Goal: Browse casually: Explore the website without a specific task or goal

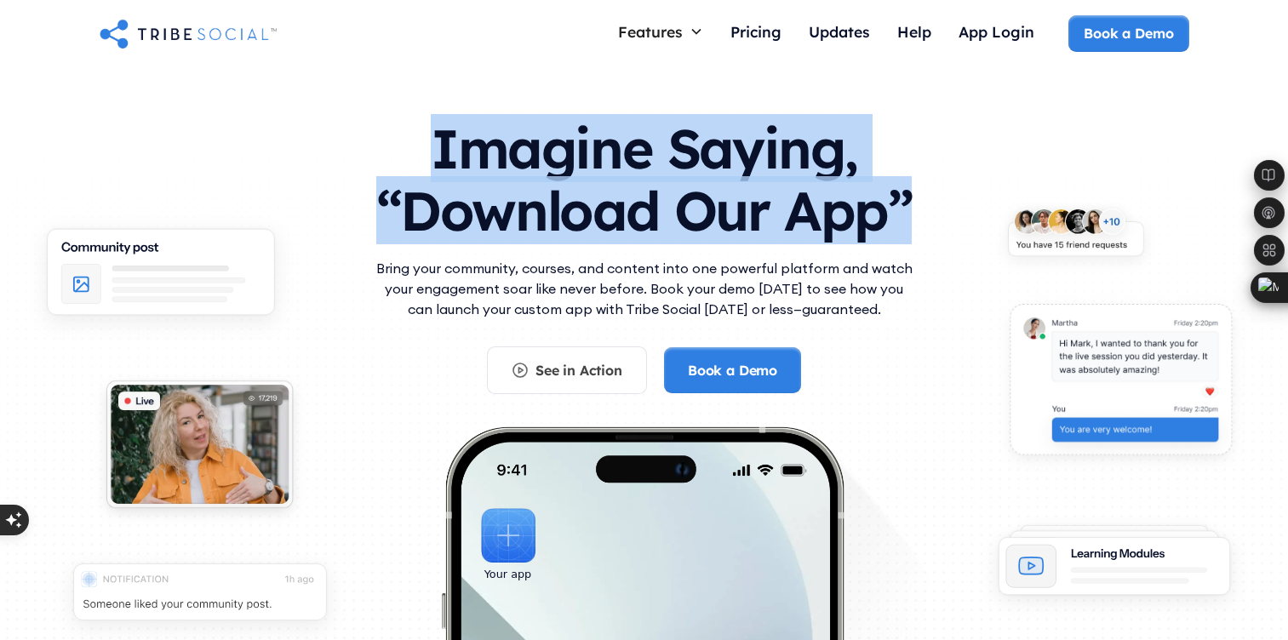
drag, startPoint x: 439, startPoint y: 151, endPoint x: 911, endPoint y: 209, distance: 475.3
click at [908, 216] on h1 "Imagine Saying, “Download Our App”" at bounding box center [644, 175] width 545 height 151
click at [919, 203] on div "Imagine Saying, “Download Our App” Bring your community, courses, and content i…" at bounding box center [645, 453] width 1090 height 707
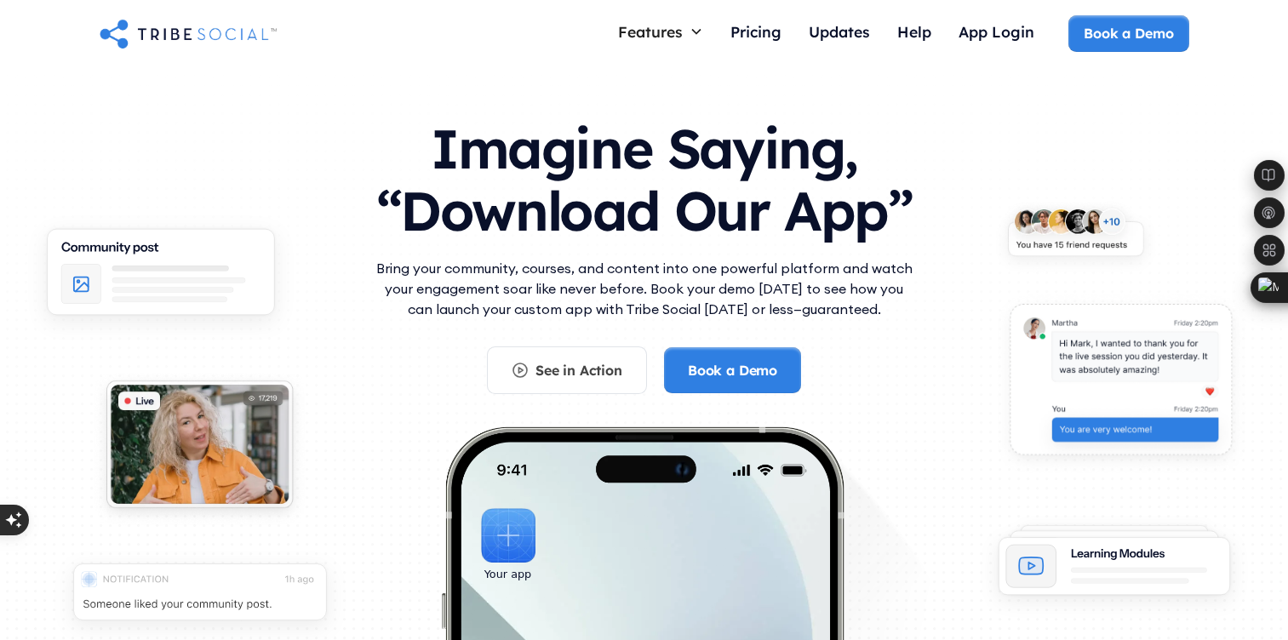
click at [787, 208] on h1 "Imagine Saying, “Download Our App”" at bounding box center [644, 175] width 545 height 151
click at [787, 207] on h1 "Imagine Saying, “Download Our App”" at bounding box center [644, 175] width 545 height 151
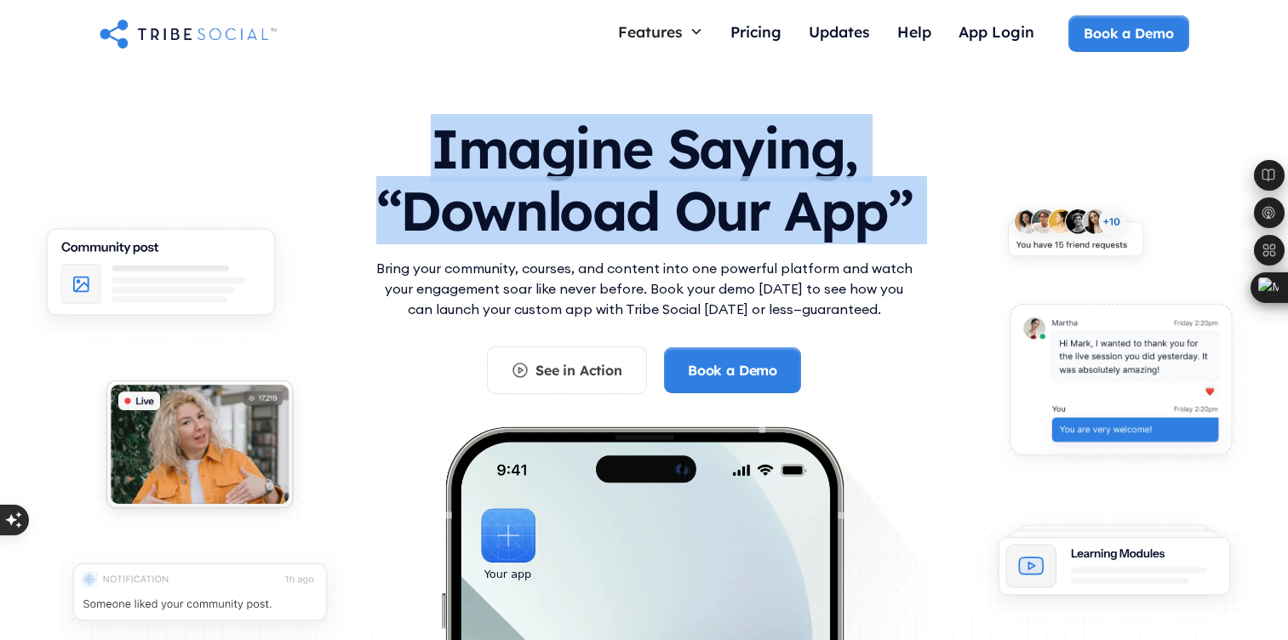
click at [787, 207] on h1 "Imagine Saying, “Download Our App”" at bounding box center [644, 175] width 545 height 151
click at [672, 148] on h1 "Imagine Saying, “Download Our App”" at bounding box center [644, 175] width 545 height 151
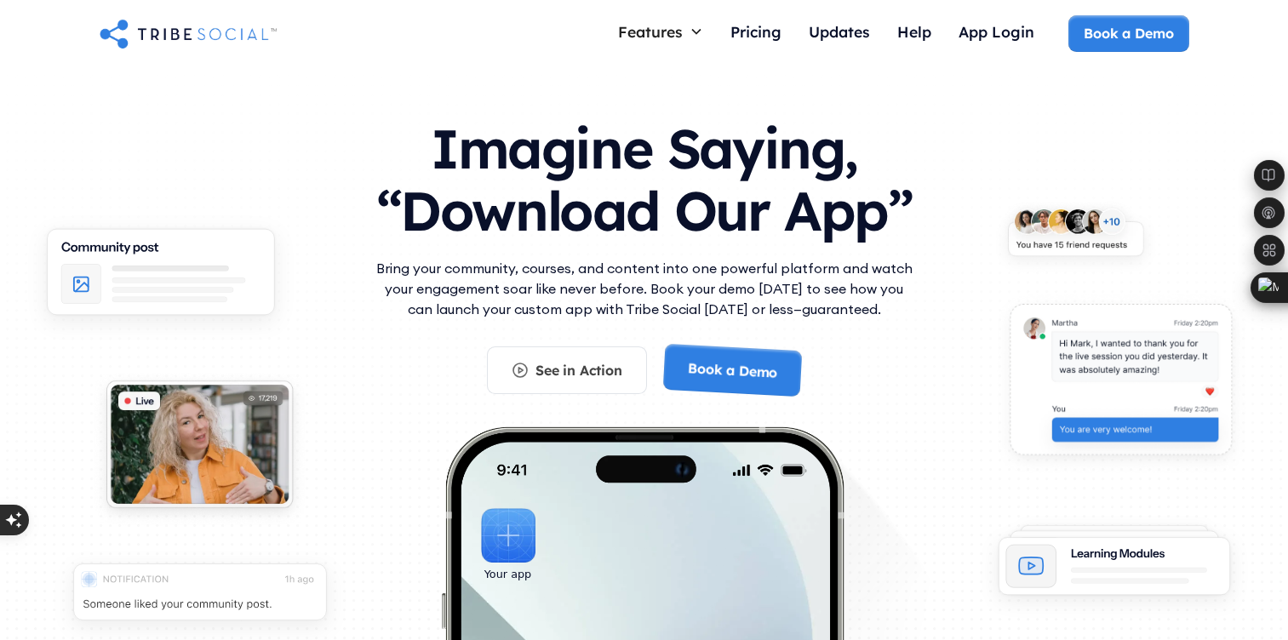
click at [792, 269] on p "Bring your community, courses, and content into one powerful platform and watch…" at bounding box center [644, 288] width 545 height 61
click at [311, 116] on div "Imagine Saying, “Download Our App” Bring your community, courses, and content i…" at bounding box center [645, 453] width 1090 height 707
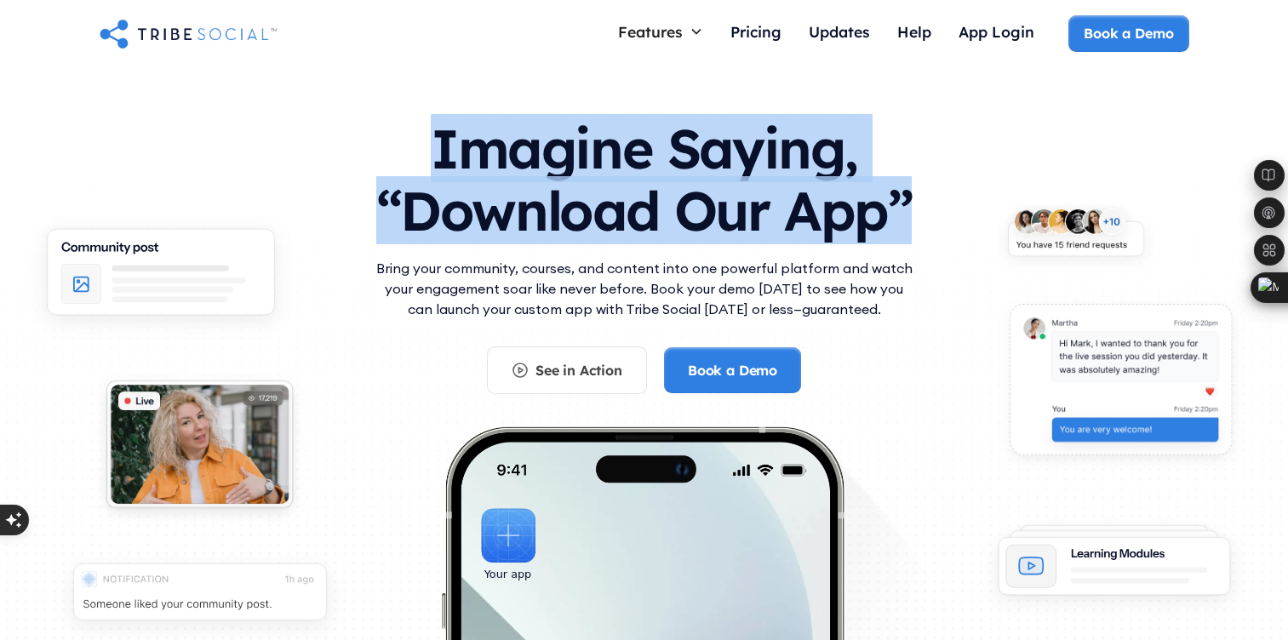
drag, startPoint x: 432, startPoint y: 143, endPoint x: 947, endPoint y: 230, distance: 521.5
click at [965, 237] on div "Imagine Saying, “Download Our App” Bring your community, courses, and content i…" at bounding box center [645, 453] width 1090 height 707
click at [938, 225] on div "Imagine Saying, “Download Our App” Bring your community, courses, and content i…" at bounding box center [645, 453] width 1090 height 707
drag, startPoint x: 936, startPoint y: 226, endPoint x: 384, endPoint y: 139, distance: 558.6
click at [384, 139] on div "Imagine Saying, “Download Our App” Bring your community, courses, and content i…" at bounding box center [645, 453] width 1090 height 707
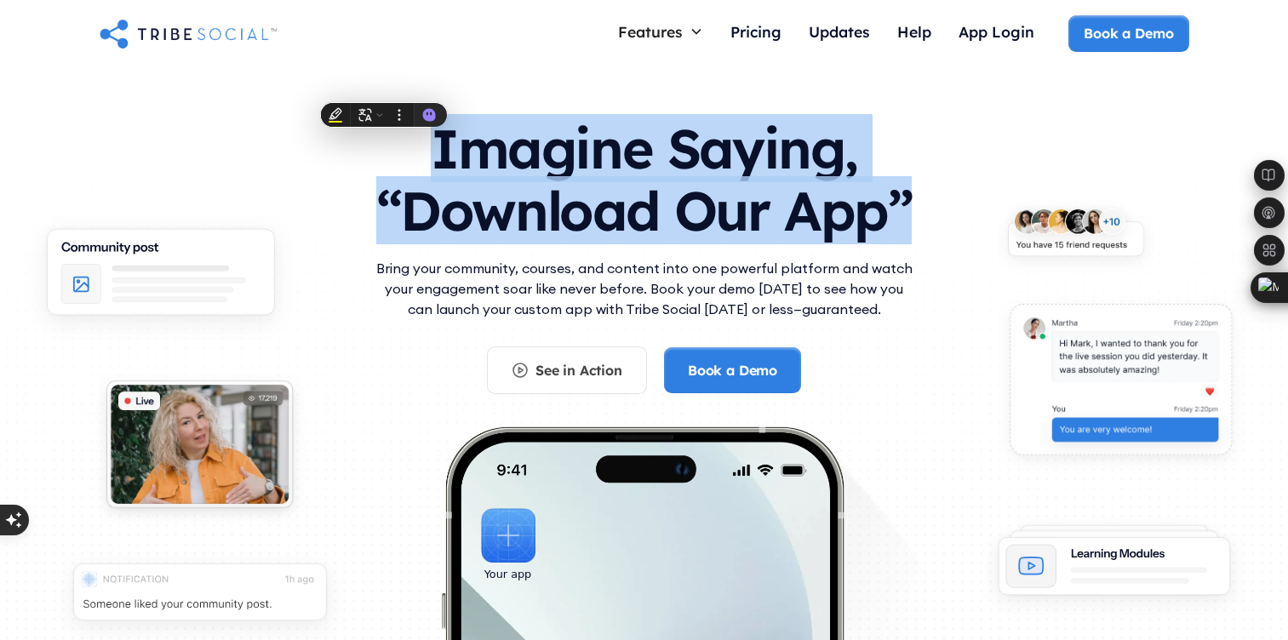
click at [462, 147] on h1 "Imagine Saying, “Download Our App”" at bounding box center [644, 175] width 545 height 151
drag, startPoint x: 435, startPoint y: 146, endPoint x: 918, endPoint y: 237, distance: 491.2
click at [919, 237] on div "Imagine Saying, “Download Our App” Bring your community, courses, and content i…" at bounding box center [645, 453] width 1090 height 707
click at [908, 231] on h1 "Imagine Saying, “Download Our App”" at bounding box center [644, 175] width 545 height 151
drag, startPoint x: 911, startPoint y: 229, endPoint x: 412, endPoint y: 140, distance: 506.8
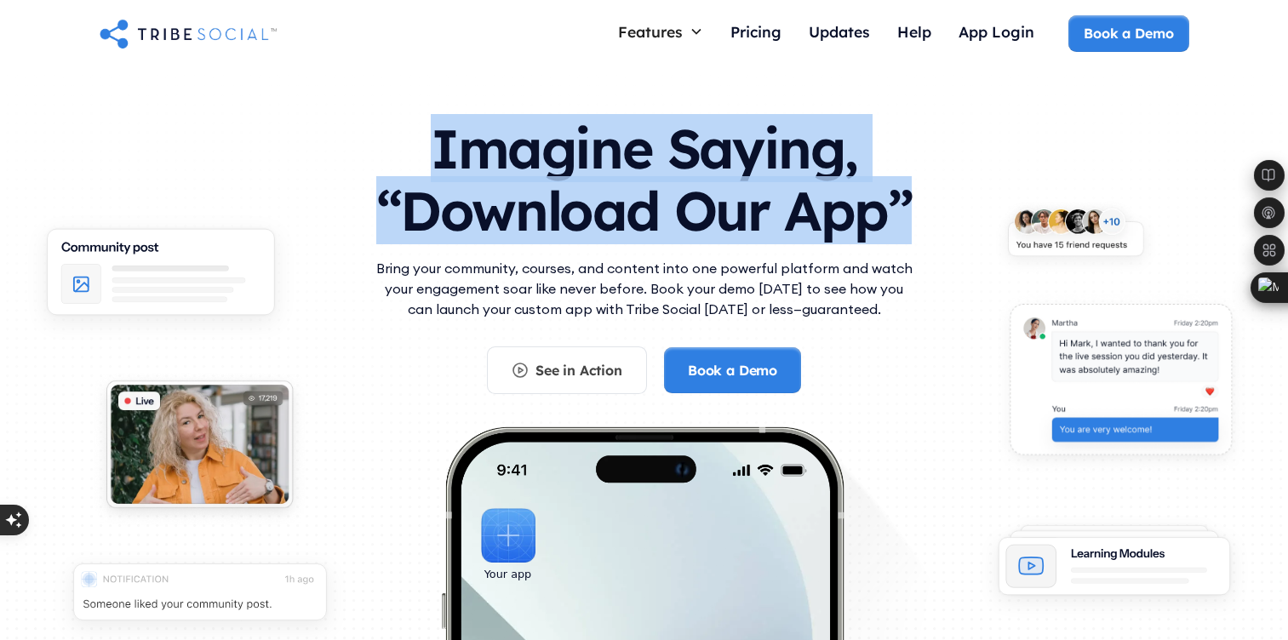
click at [412, 140] on h1 "Imagine Saying, “Download Our App”" at bounding box center [644, 175] width 545 height 151
click at [467, 151] on h1 "Imagine Saying, “Download Our App”" at bounding box center [644, 175] width 545 height 151
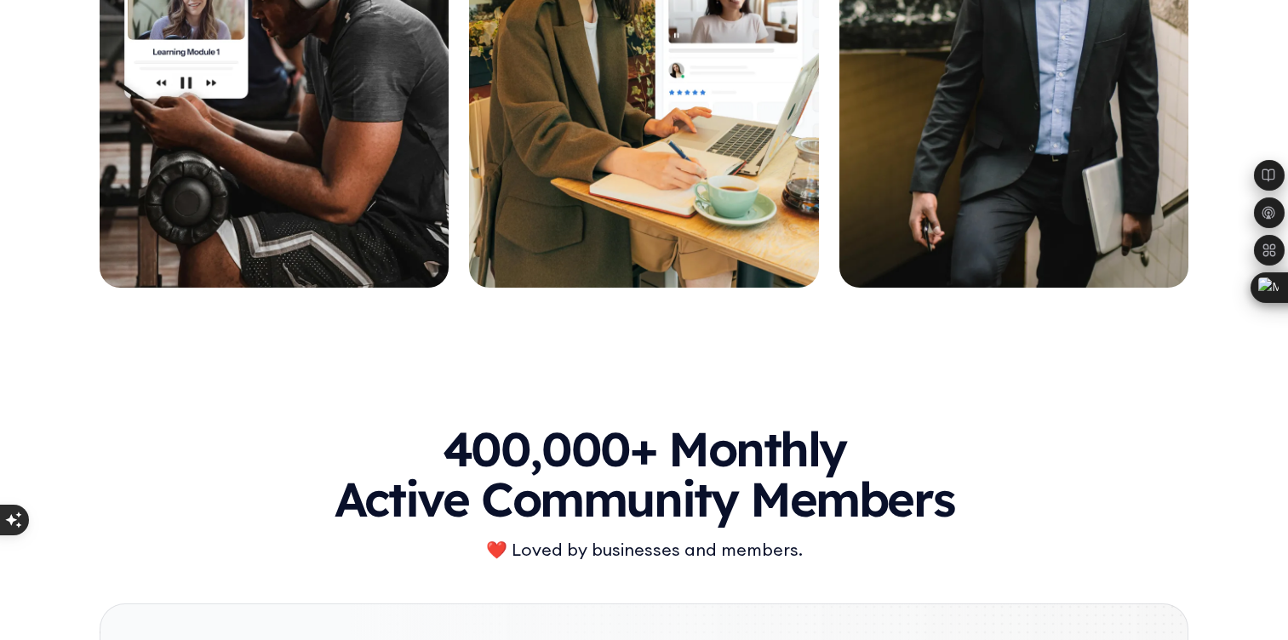
scroll to position [8173, 0]
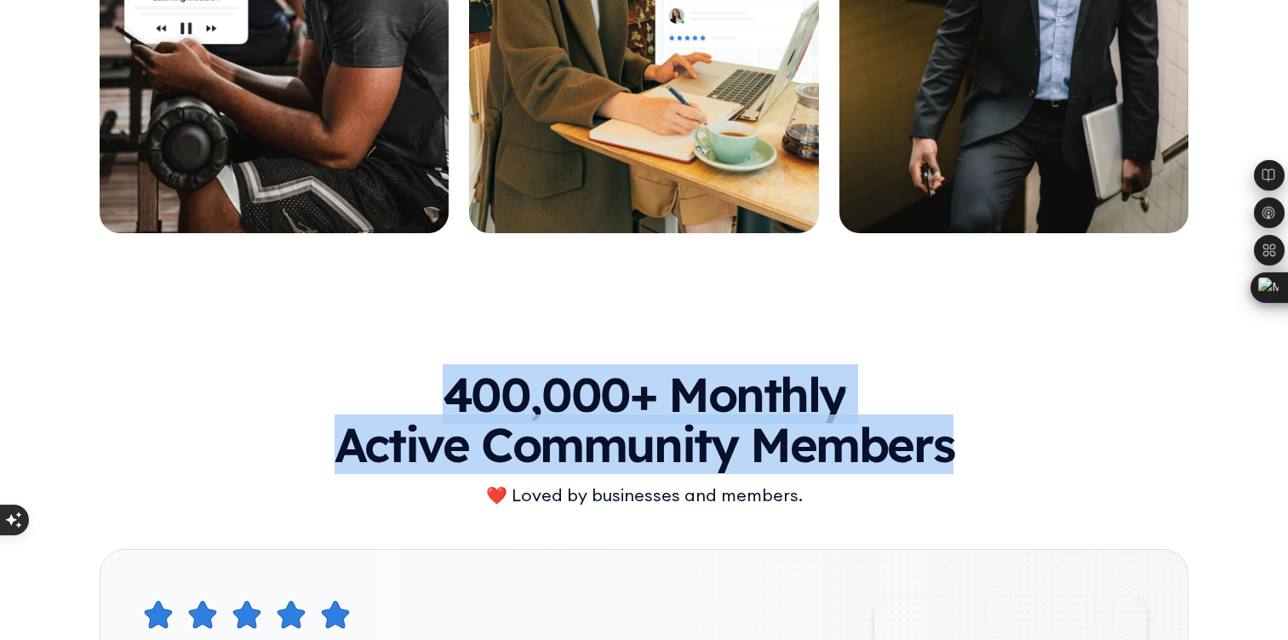
drag, startPoint x: 427, startPoint y: 386, endPoint x: 977, endPoint y: 444, distance: 553.8
click at [977, 444] on h2 "400,000+ Monthly Active Community Members" at bounding box center [645, 419] width 1090 height 100
click at [868, 455] on h2 "400,000+ Monthly Active Community Members" at bounding box center [645, 419] width 1090 height 100
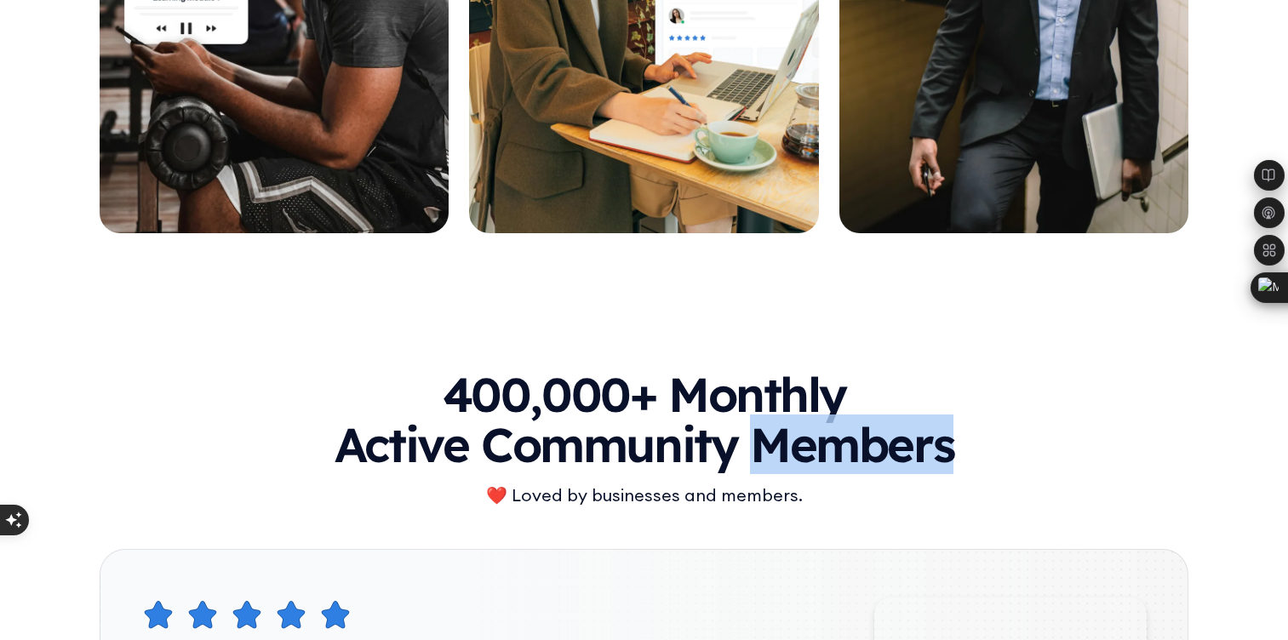
click at [868, 455] on h2 "400,000+ Monthly Active Community Members" at bounding box center [645, 419] width 1090 height 100
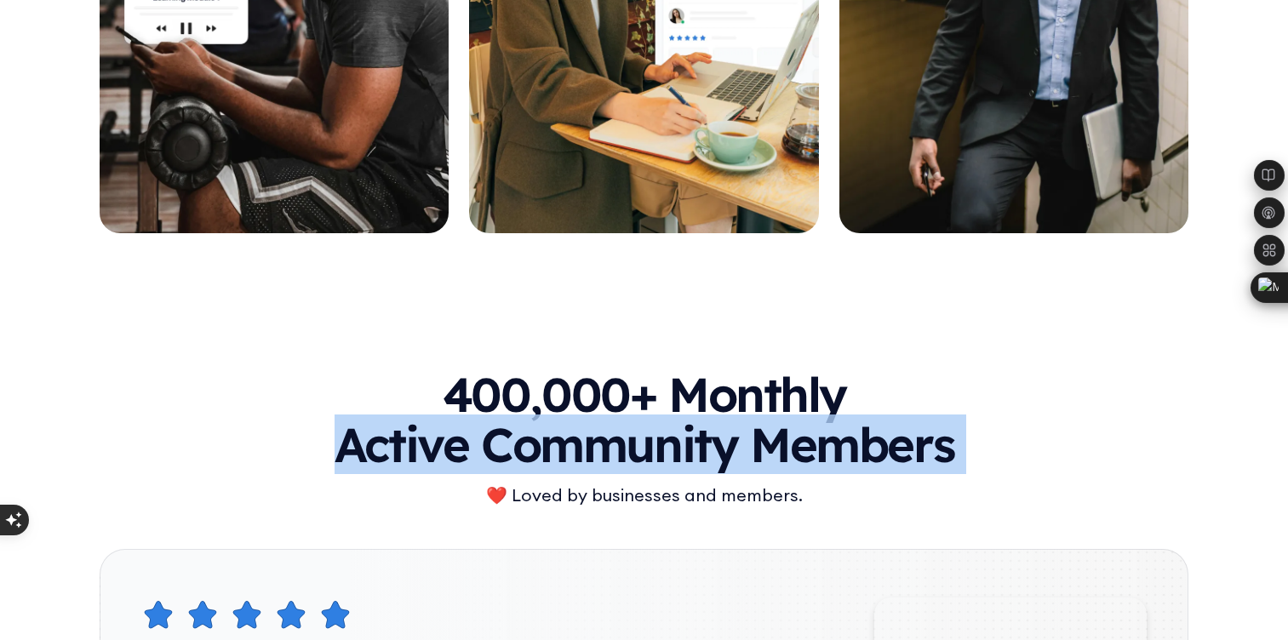
click at [868, 455] on h2 "400,000+ Monthly Active Community Members" at bounding box center [645, 419] width 1090 height 100
click at [913, 419] on h2 "400,000+ Monthly Active Community Members" at bounding box center [645, 419] width 1090 height 100
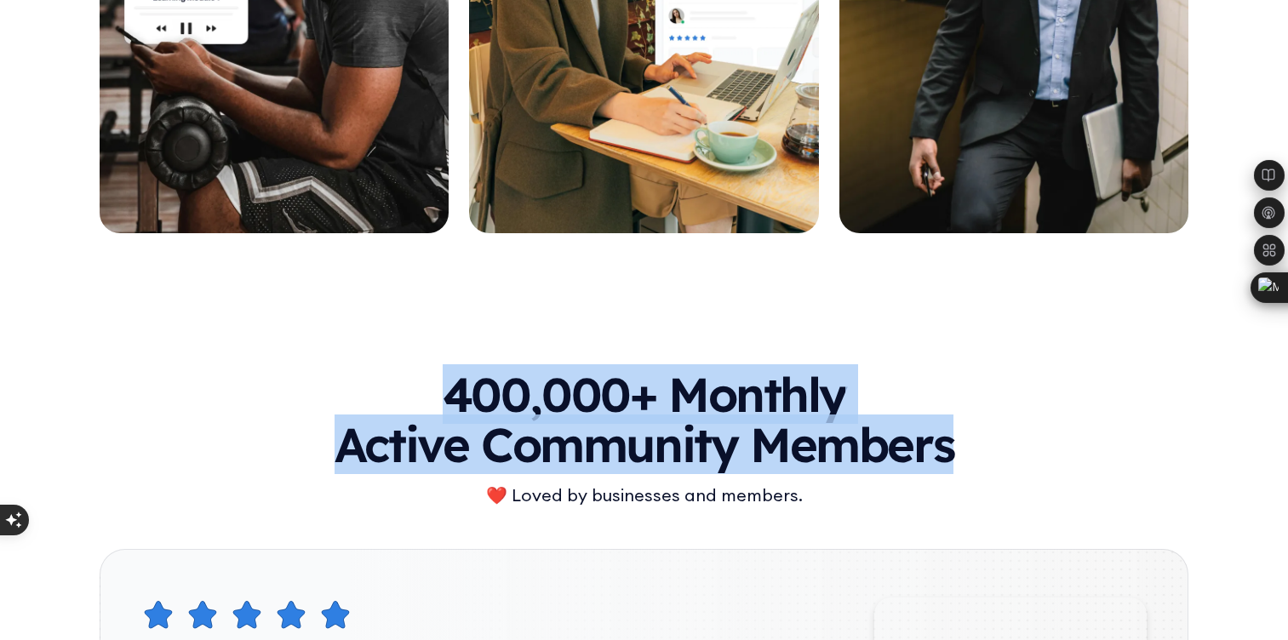
drag, startPoint x: 438, startPoint y: 388, endPoint x: 1059, endPoint y: 469, distance: 625.9
click at [1059, 469] on h2 "400,000+ Monthly Active Community Members" at bounding box center [645, 419] width 1090 height 100
click at [941, 425] on h2 "400,000+ Monthly Active Community Members" at bounding box center [645, 419] width 1090 height 100
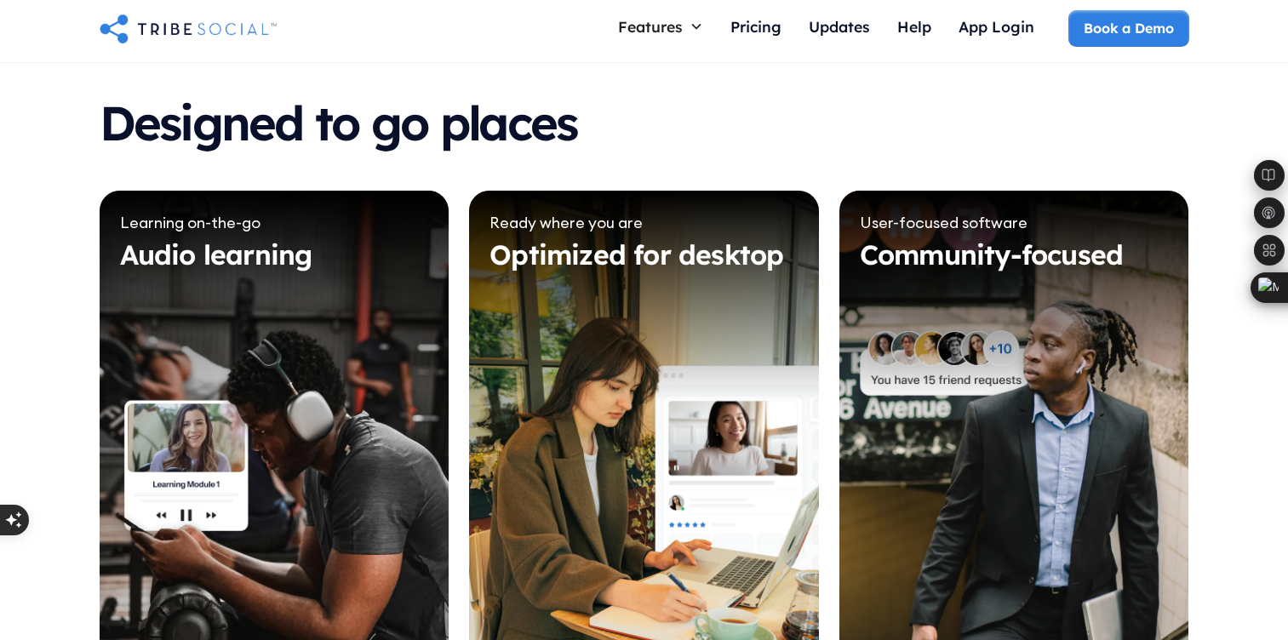
scroll to position [7662, 0]
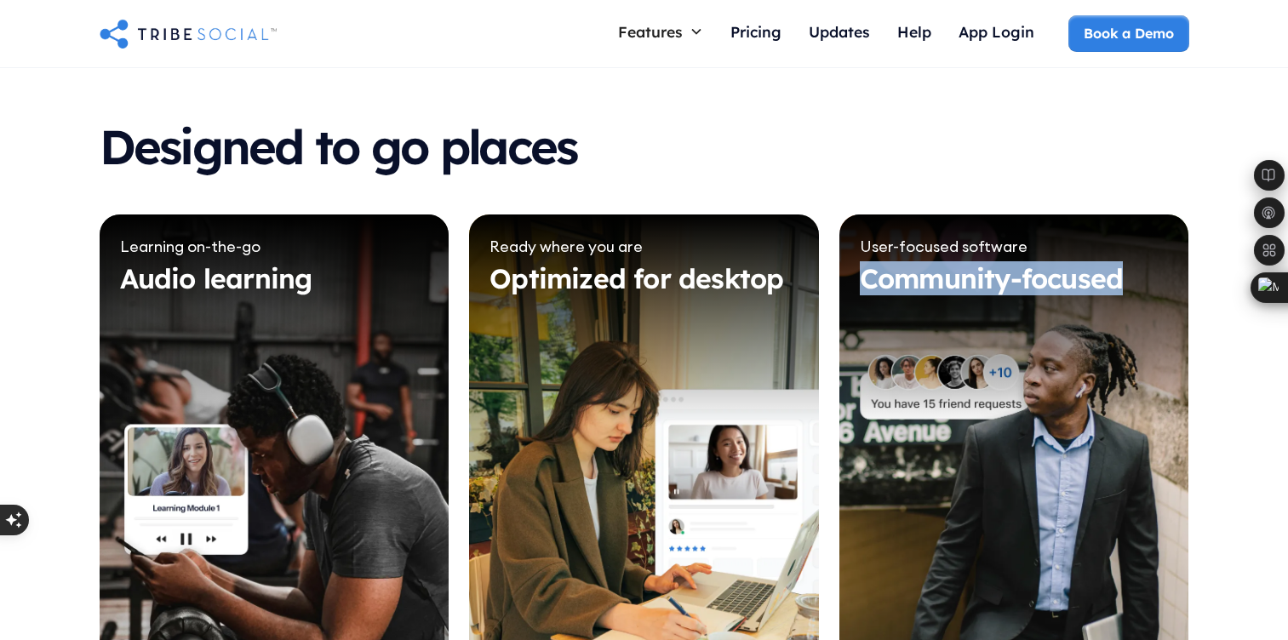
drag, startPoint x: 852, startPoint y: 288, endPoint x: 862, endPoint y: 276, distance: 15.7
click at [862, 276] on div "User-focused software Community-focused" at bounding box center [1014, 480] width 350 height 530
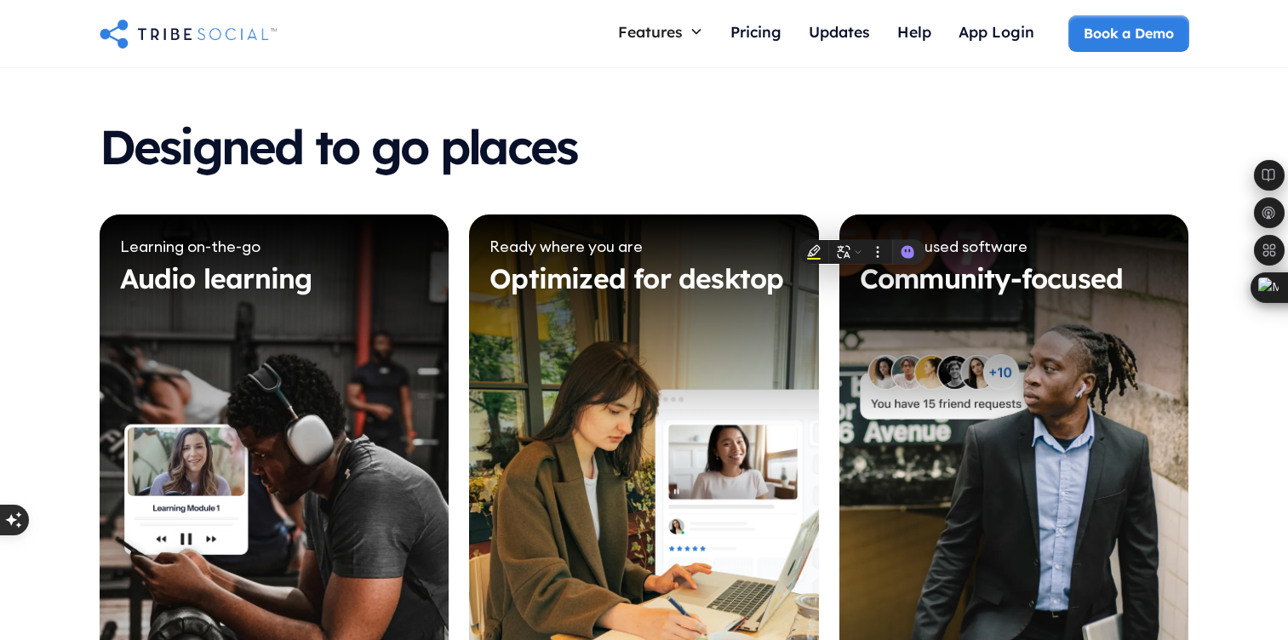
click at [837, 162] on h3 "Designed to go places" at bounding box center [645, 147] width 1090 height 53
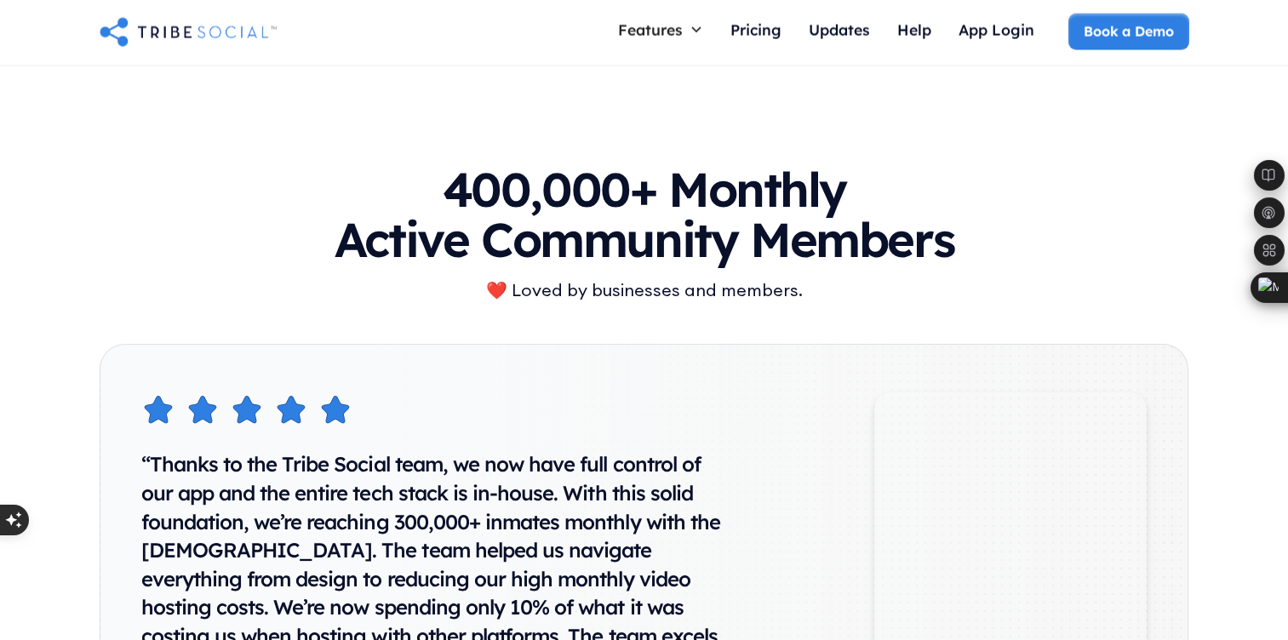
scroll to position [8377, 0]
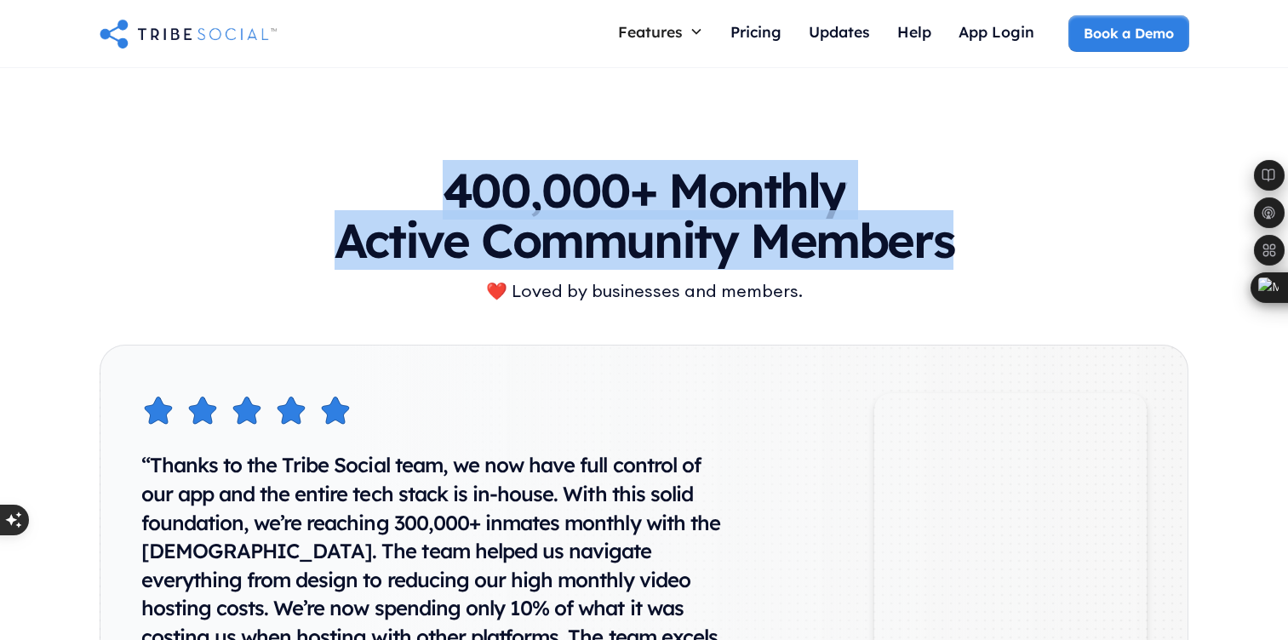
drag, startPoint x: 960, startPoint y: 241, endPoint x: 359, endPoint y: 182, distance: 603.9
click at [359, 182] on h2 "400,000+ Monthly Active Community Members" at bounding box center [645, 215] width 1090 height 100
click at [644, 241] on h2 "400,000+ Monthly Active Community Members" at bounding box center [645, 215] width 1090 height 100
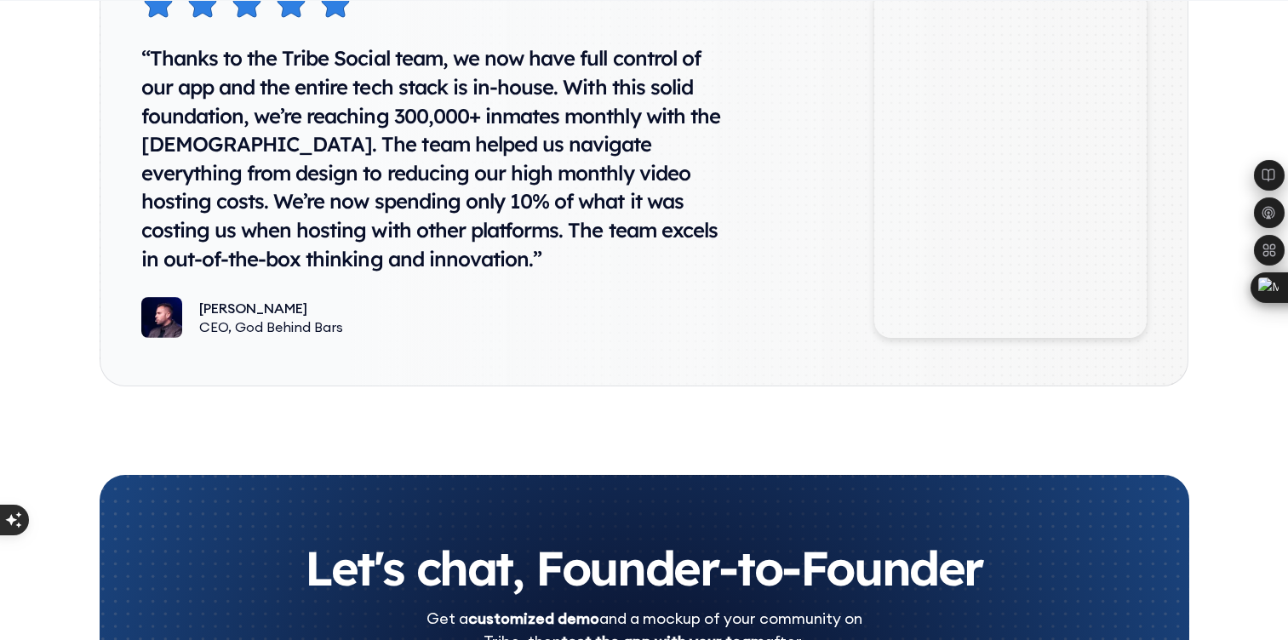
scroll to position [8786, 0]
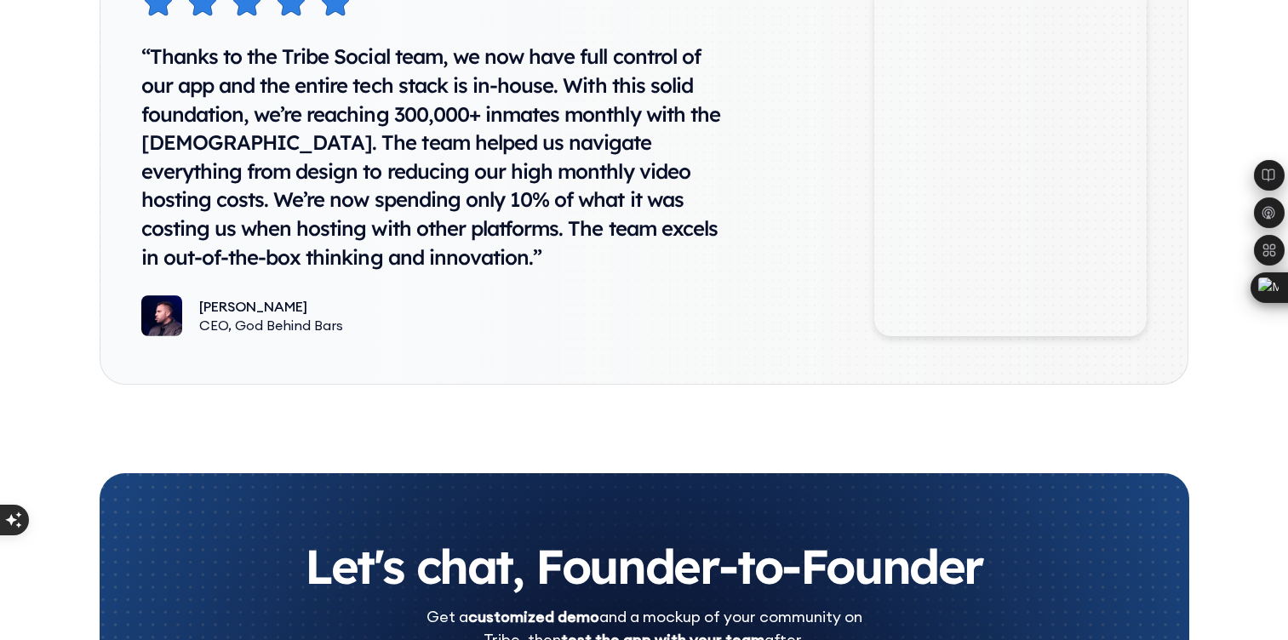
click at [423, 207] on div "“Thanks to the Tribe Social team, we now have full control of our app and the e…" at bounding box center [439, 157] width 596 height 229
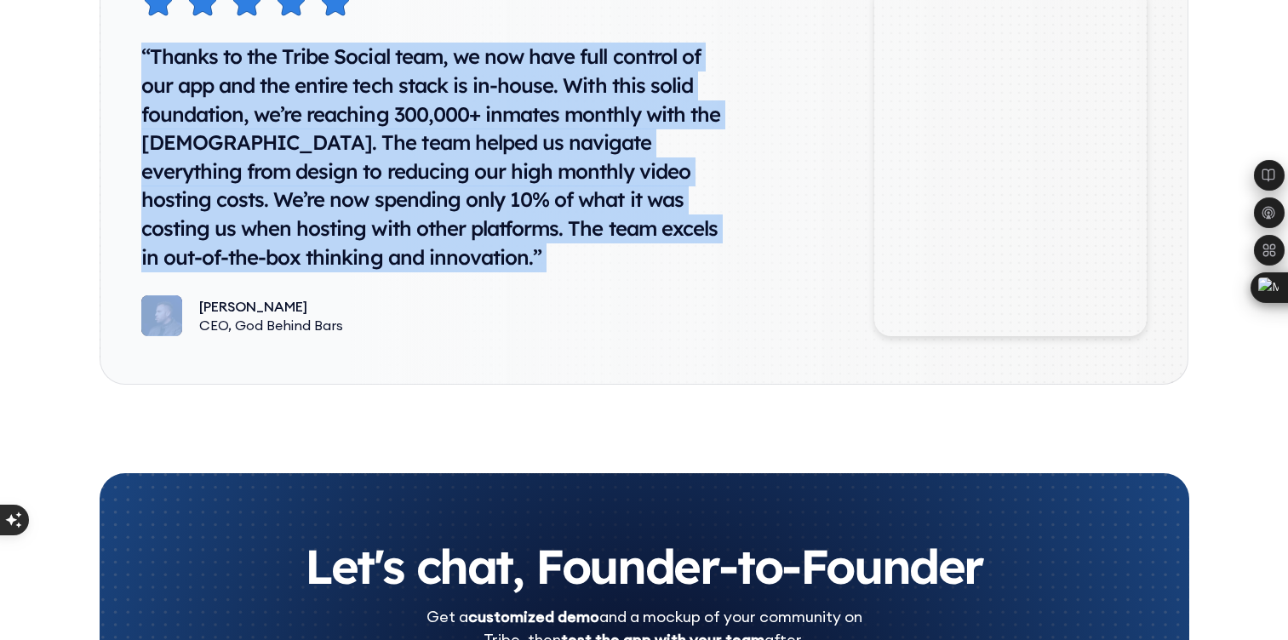
click at [423, 207] on div "“Thanks to the Tribe Social team, we now have full control of our app and the e…" at bounding box center [439, 157] width 596 height 229
click at [522, 149] on div "“Thanks to the Tribe Social team, we now have full control of our app and the e…" at bounding box center [439, 157] width 596 height 229
drag, startPoint x: 267, startPoint y: 260, endPoint x: 134, endPoint y: 51, distance: 247.7
click at [134, 51] on div "“Thanks to the Tribe Social team, we now have full control of our app and the e…" at bounding box center [645, 160] width 1090 height 449
click at [181, 100] on div "“Thanks to the Tribe Social team, we now have full control of our app and the e…" at bounding box center [439, 157] width 596 height 229
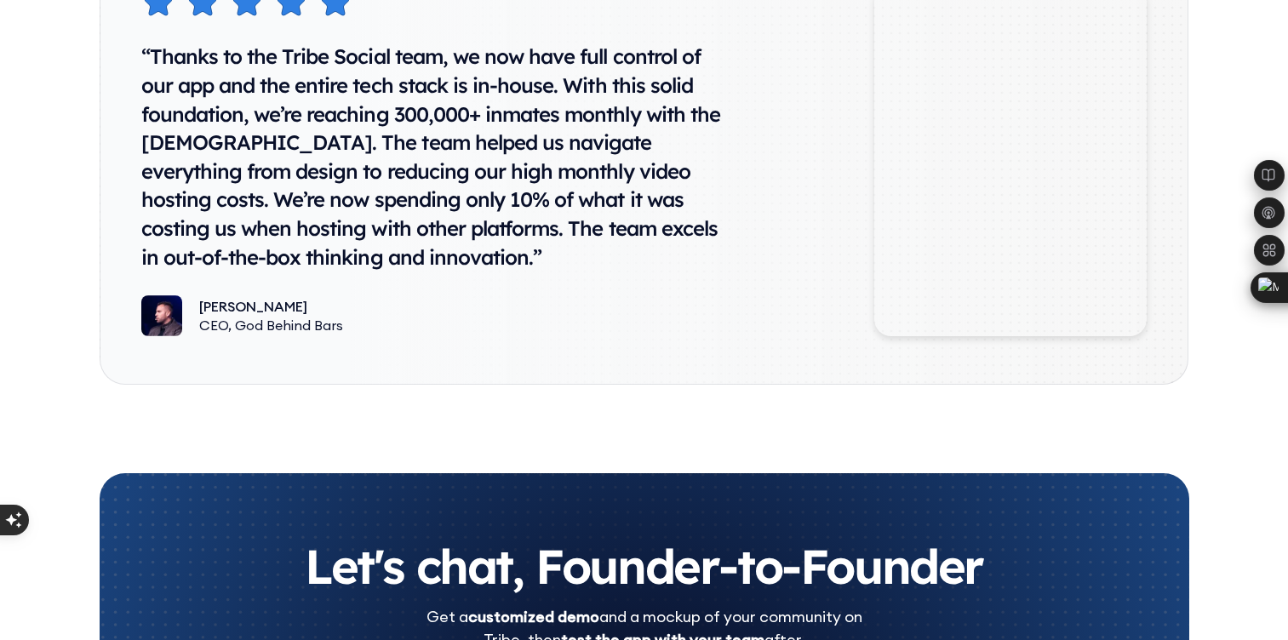
scroll to position [9480, 0]
